Goal: Find specific page/section: Find specific page/section

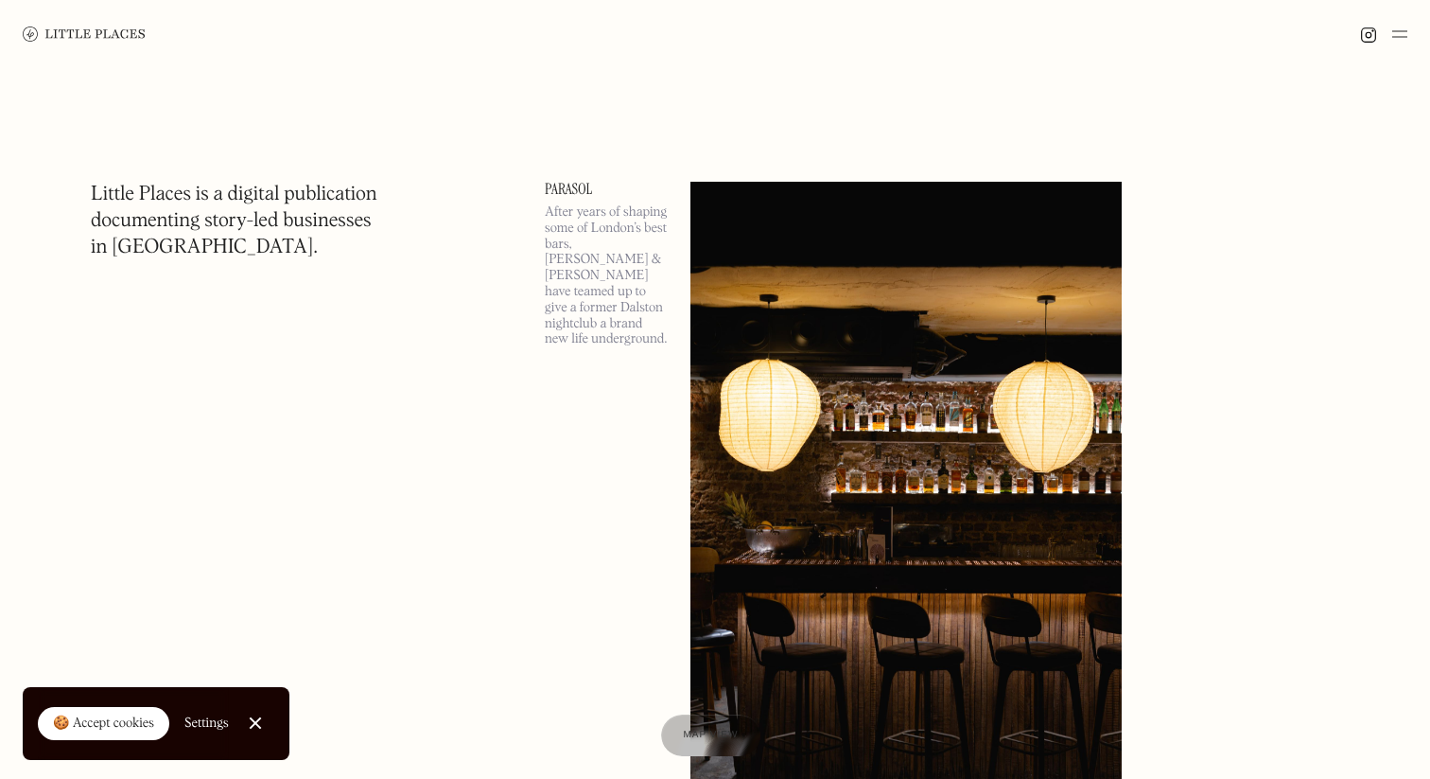
click at [110, 717] on div "🍪 Accept cookies" at bounding box center [103, 723] width 101 height 19
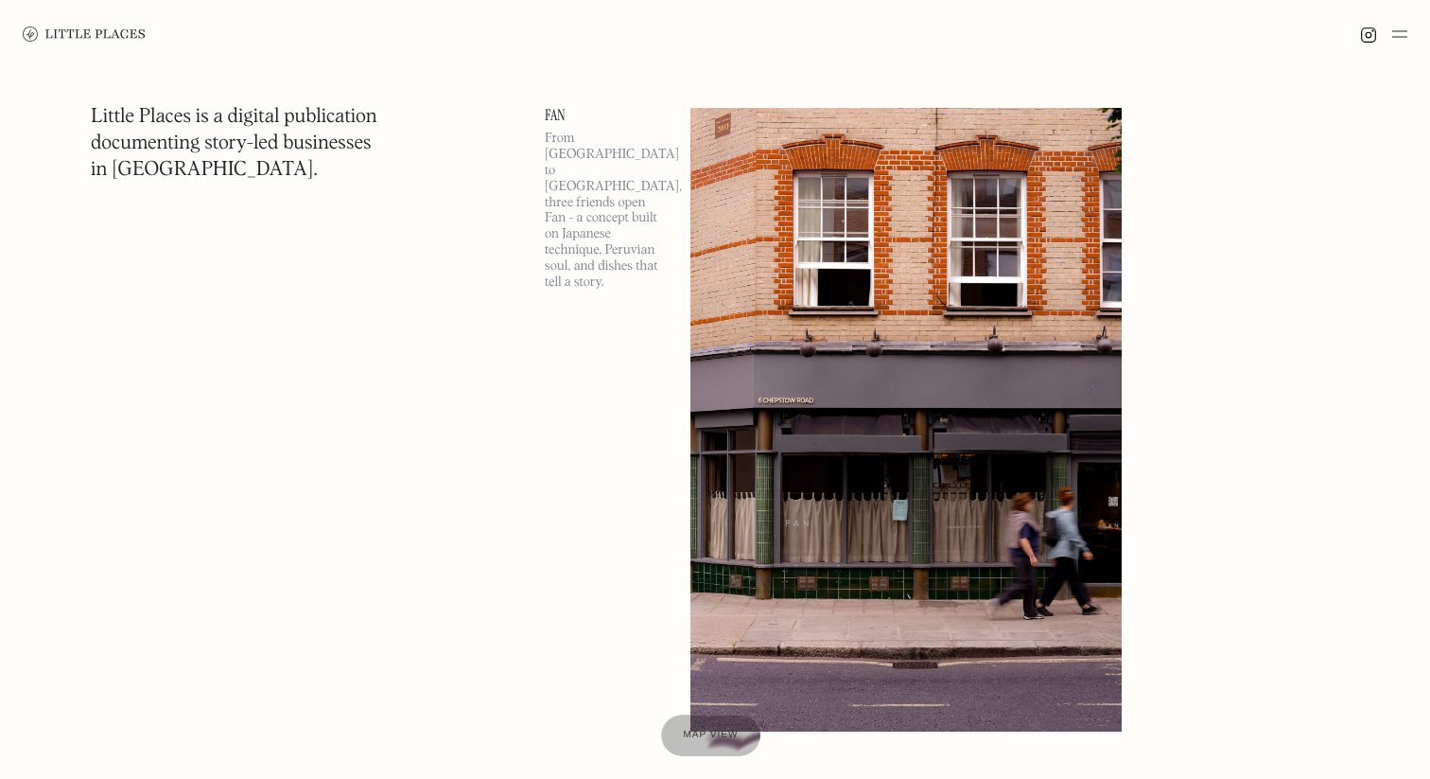
scroll to position [814, 0]
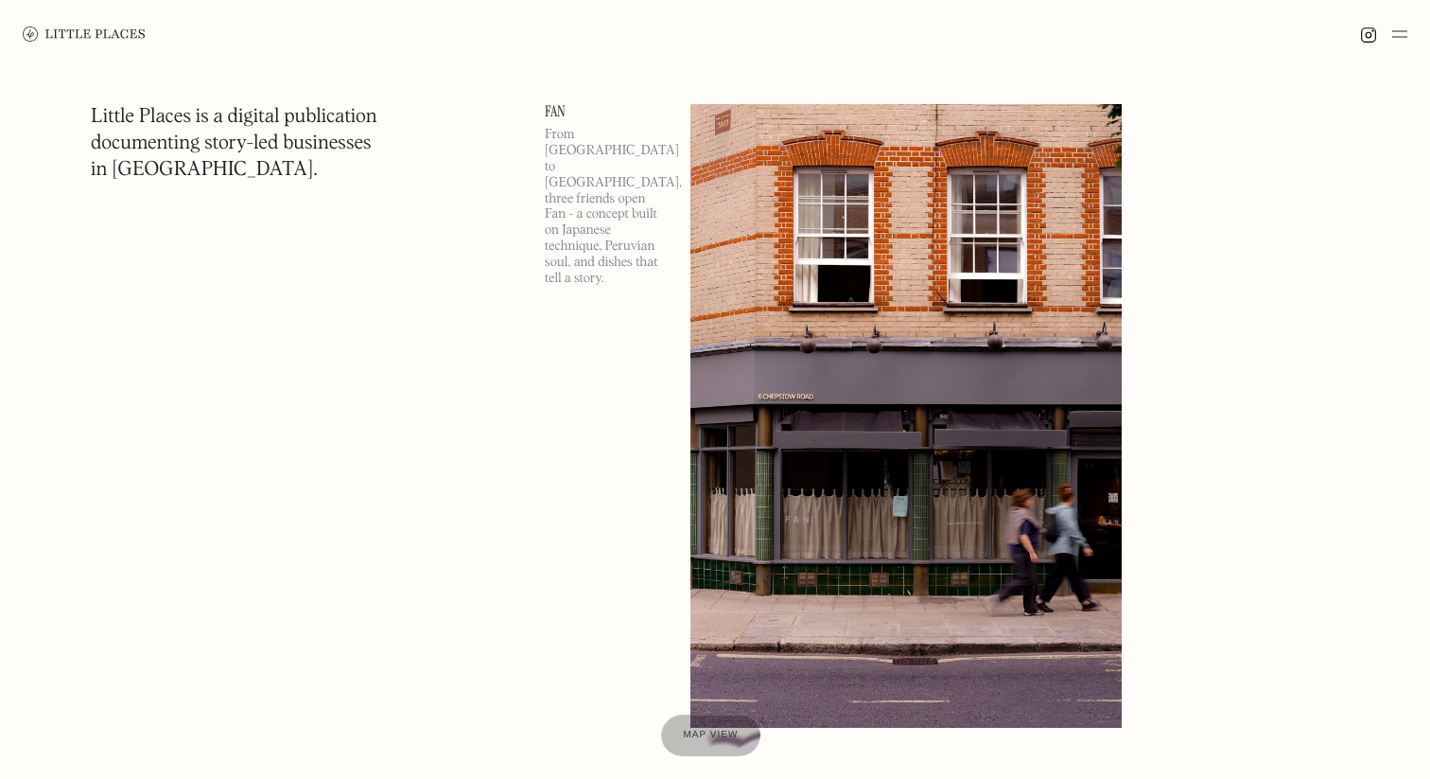
click at [1398, 41] on img at bounding box center [1399, 34] width 15 height 23
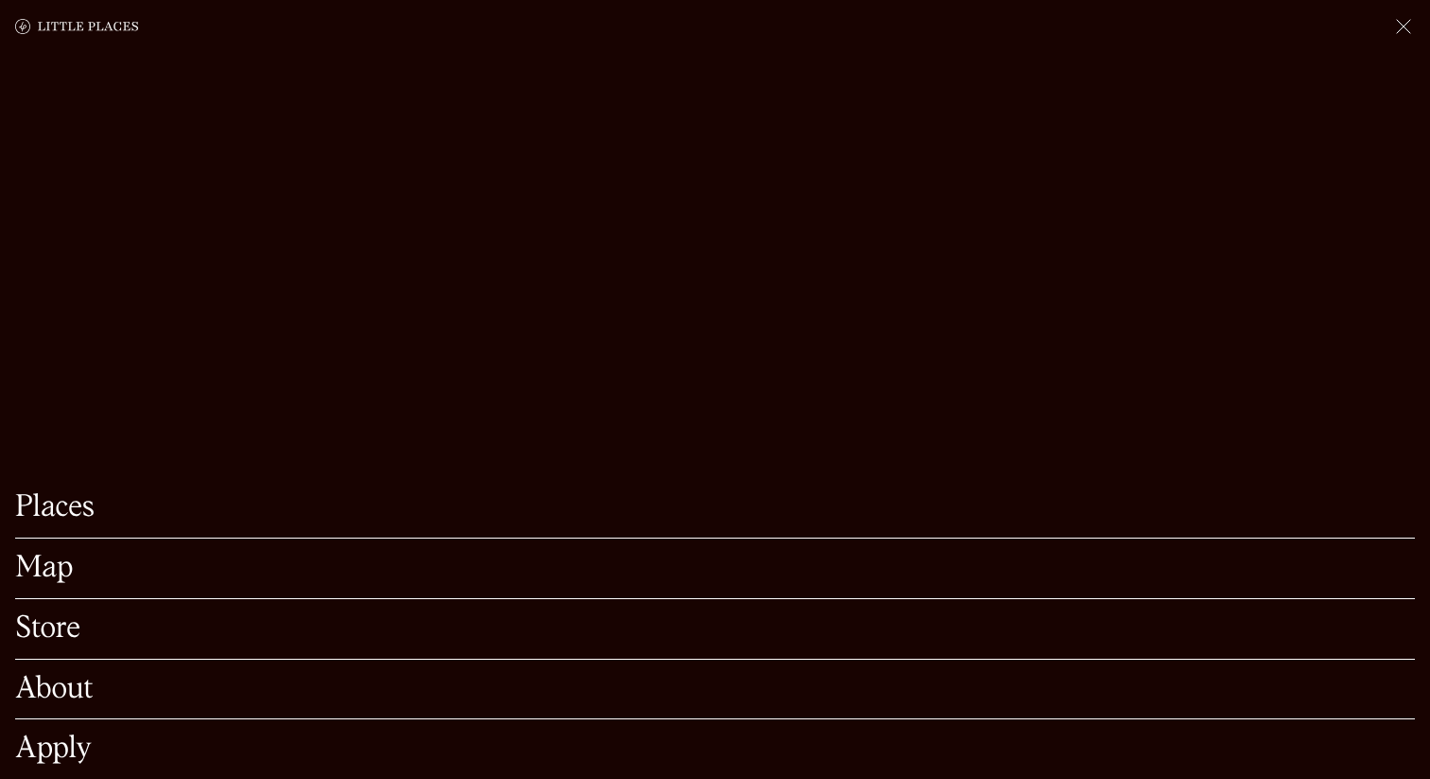
click at [54, 568] on link "Map" at bounding box center [715, 567] width 1400 height 29
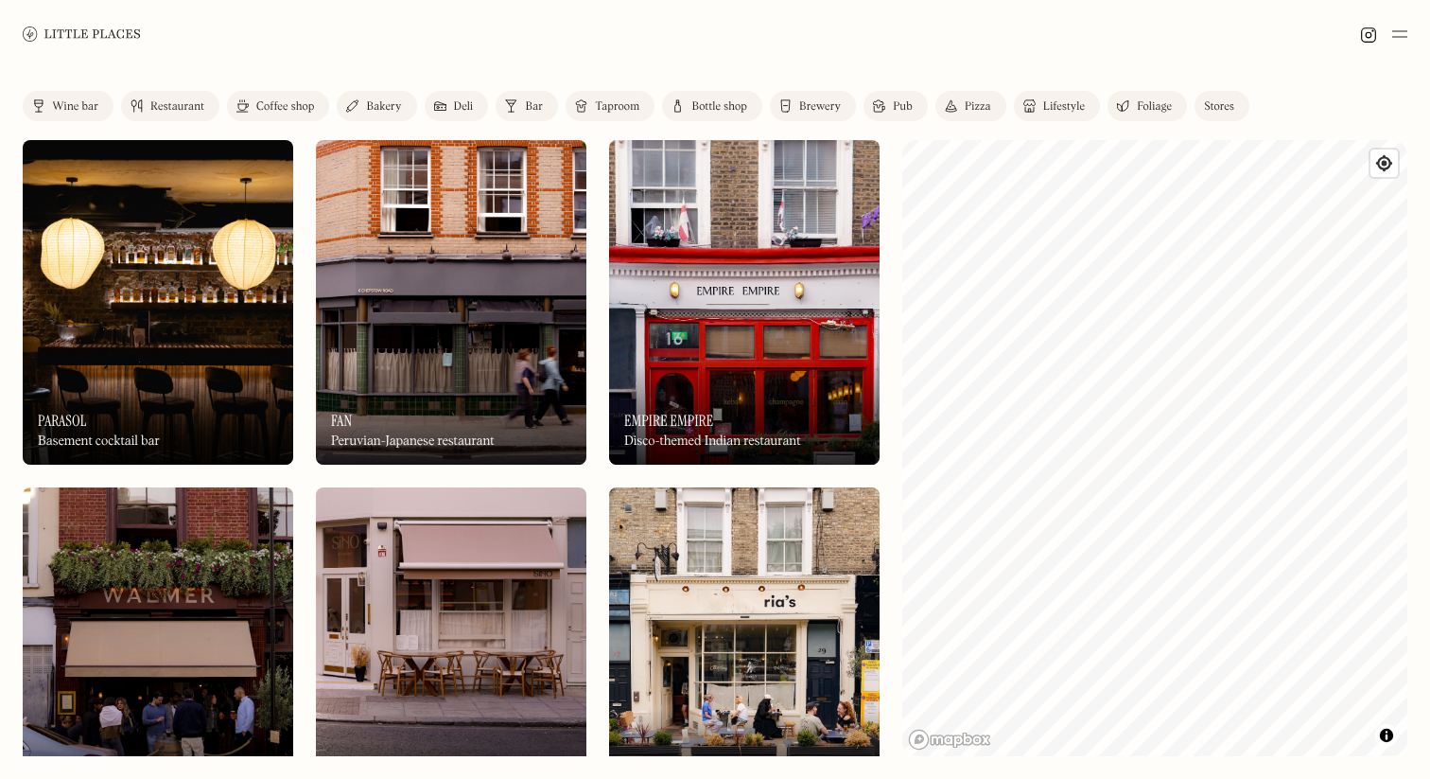
click at [187, 109] on div "Restaurant" at bounding box center [177, 106] width 54 height 11
